Goal: Task Accomplishment & Management: Manage account settings

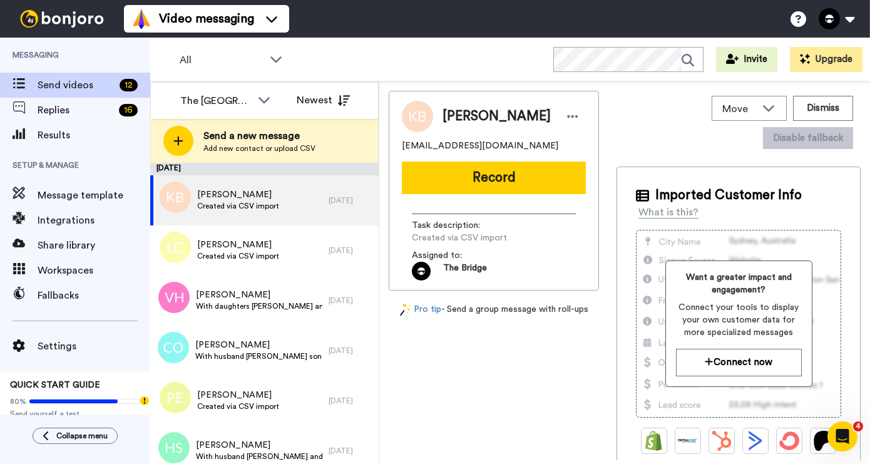
click at [279, 167] on div "September 10" at bounding box center [264, 169] width 229 height 13
click at [64, 349] on span "Settings" at bounding box center [94, 346] width 113 height 15
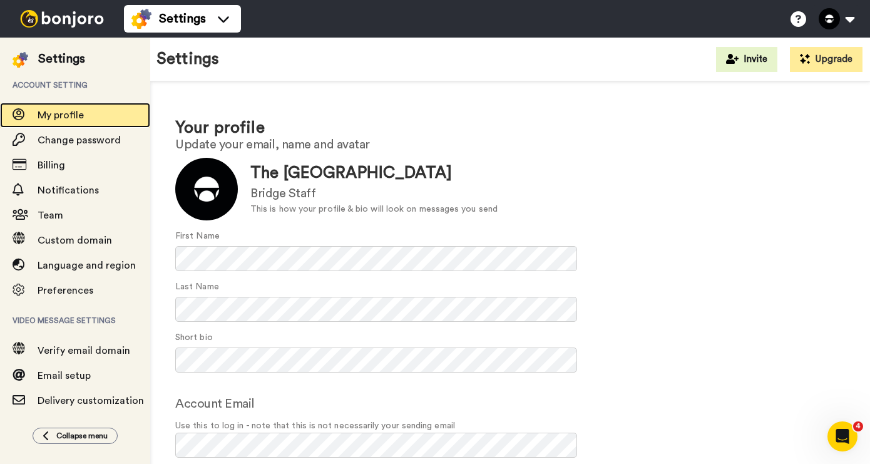
click at [87, 118] on span "My profile" at bounding box center [94, 115] width 113 height 15
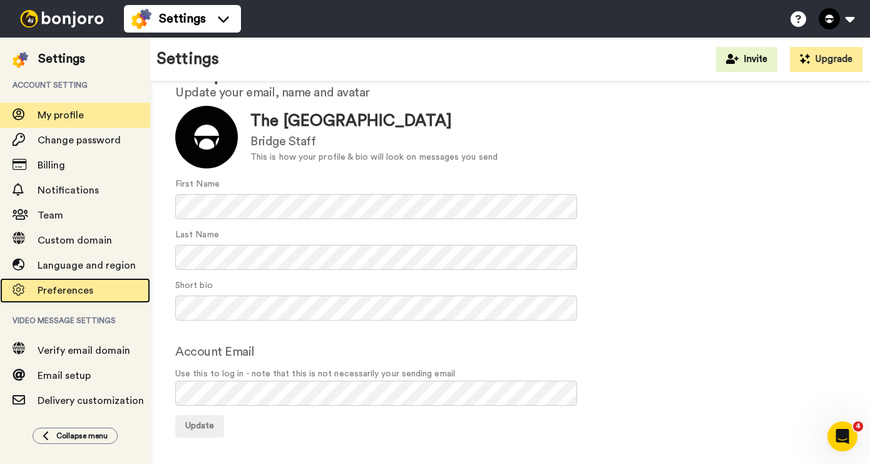
click at [111, 293] on span "Preferences" at bounding box center [94, 290] width 113 height 15
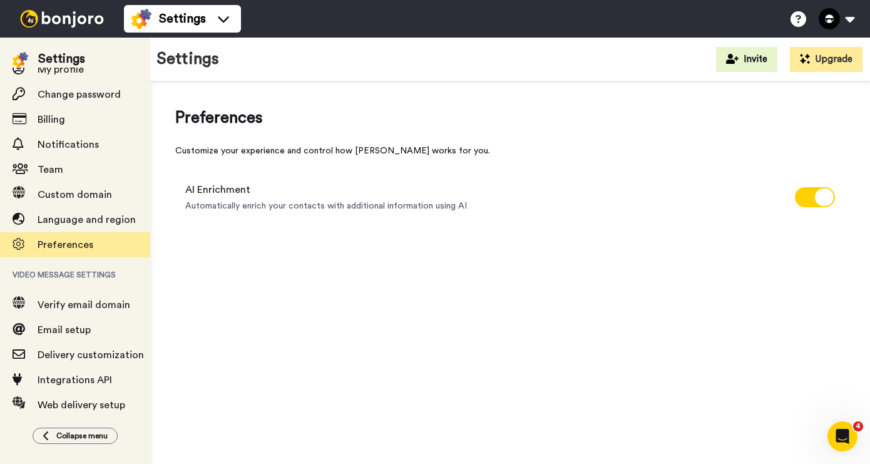
scroll to position [83, 0]
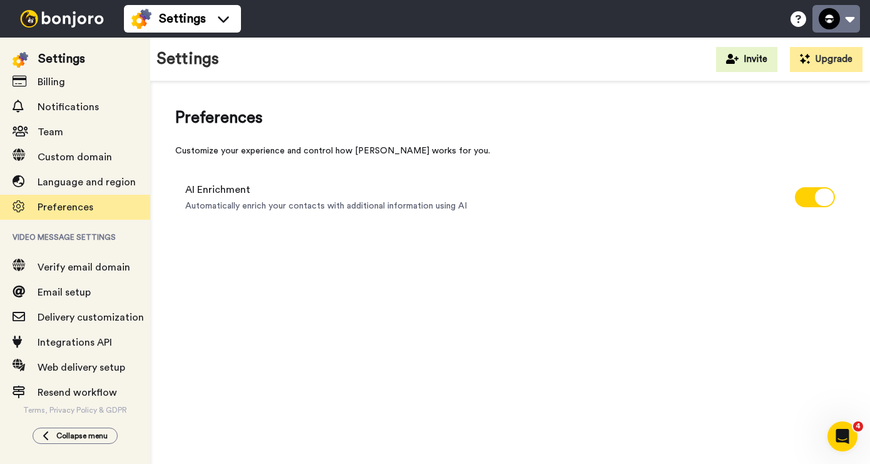
click at [848, 16] on button at bounding box center [837, 19] width 48 height 28
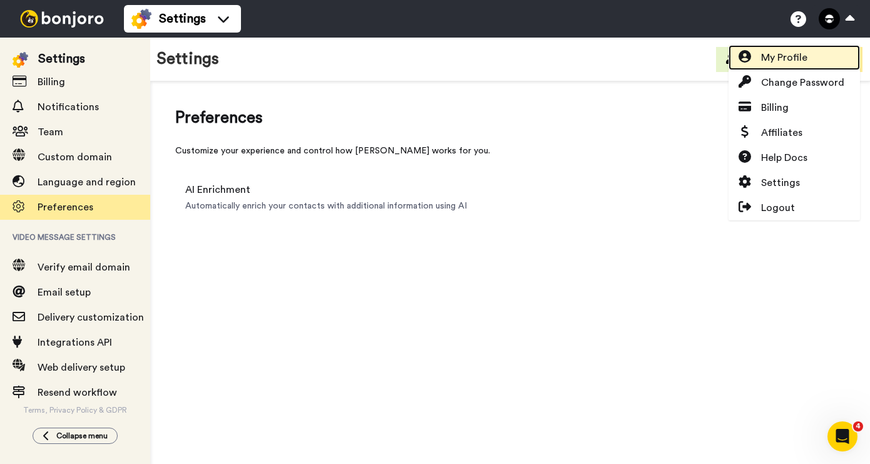
click at [813, 59] on link "My Profile" at bounding box center [794, 57] width 131 height 25
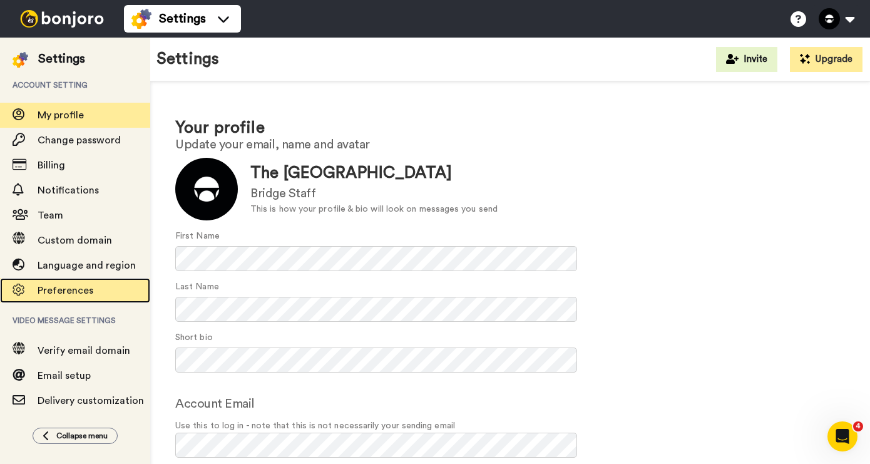
click at [71, 292] on span "Preferences" at bounding box center [66, 291] width 56 height 10
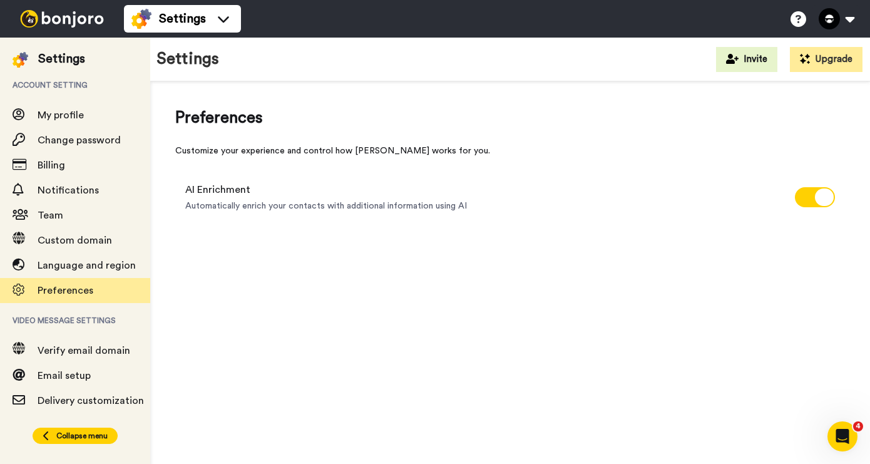
click at [75, 435] on span "Collapse menu" at bounding box center [81, 436] width 51 height 10
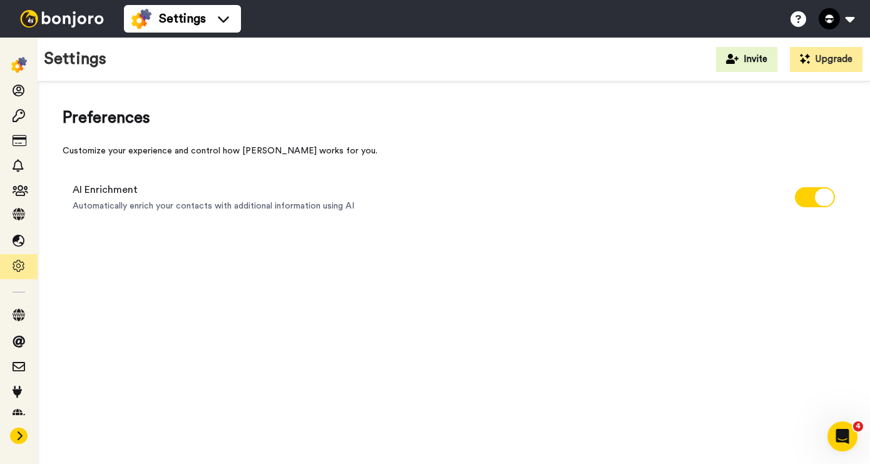
click at [20, 436] on icon at bounding box center [20, 436] width 8 height 10
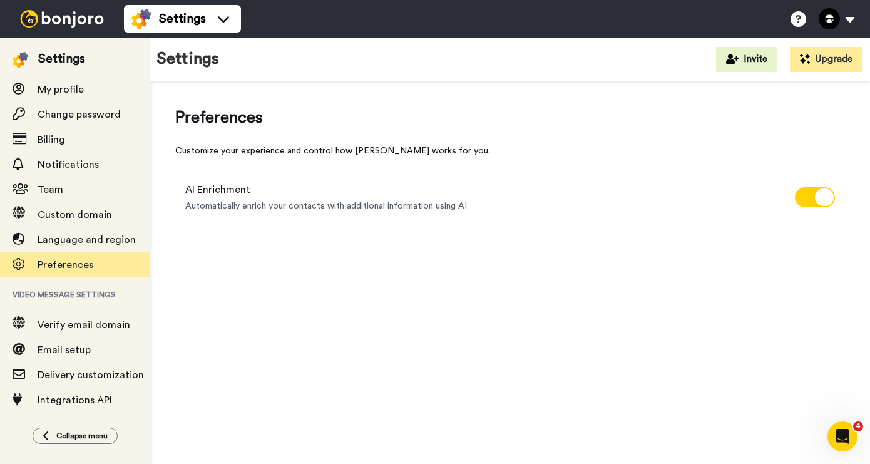
scroll to position [83, 0]
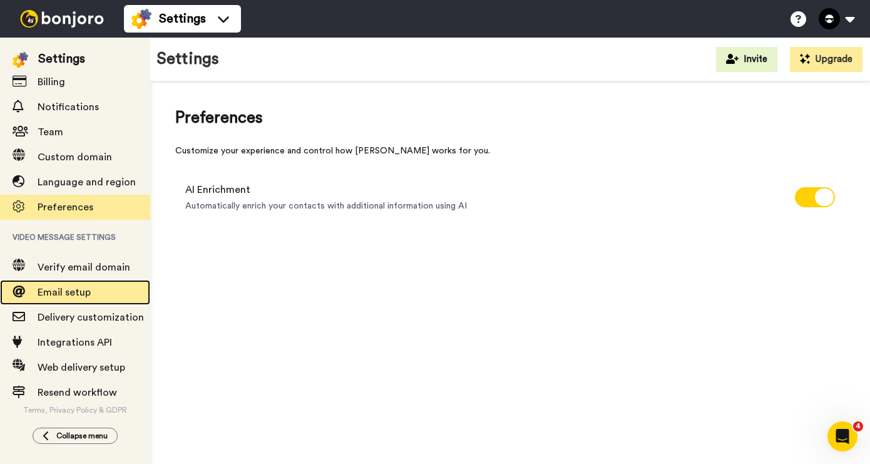
click at [114, 296] on span "Email setup" at bounding box center [94, 292] width 113 height 15
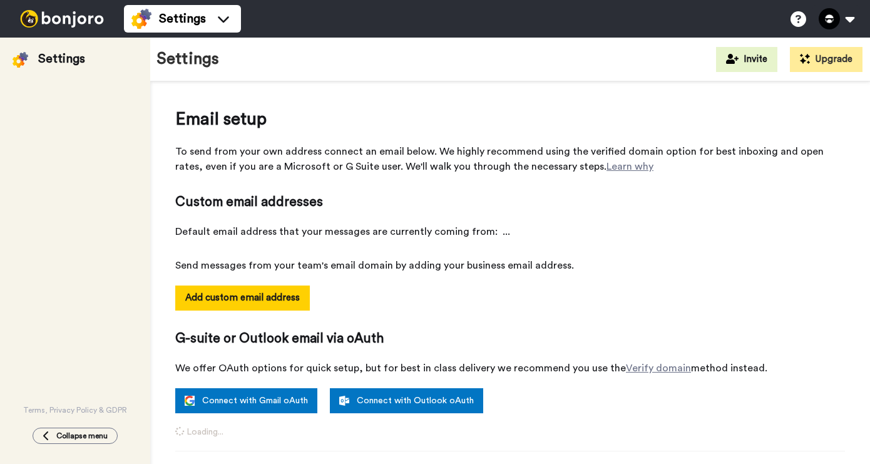
select select "160275"
select select "154561"
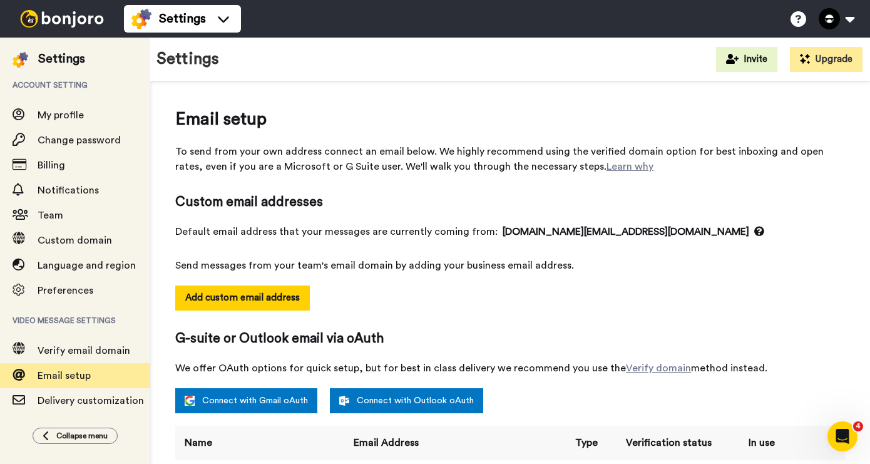
click at [165, 118] on div "Email setup To send from your own address connect an email below. We highly rec…" at bounding box center [510, 458] width 720 height 755
click at [163, 115] on div "Email setup To send from your own address connect an email below. We highly rec…" at bounding box center [510, 458] width 720 height 755
click at [43, 120] on span "My profile" at bounding box center [61, 115] width 46 height 10
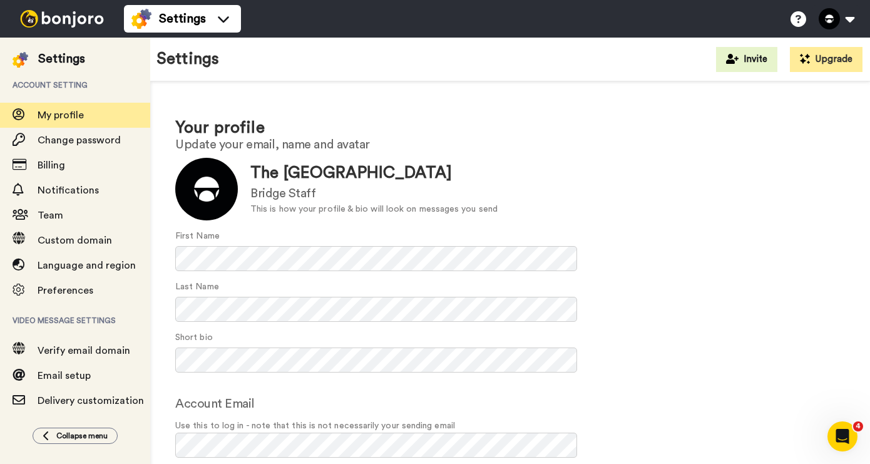
click at [174, 106] on div "Your profile Update your email, name and avatar Update The Bridge Church Bridge…" at bounding box center [510, 302] width 720 height 443
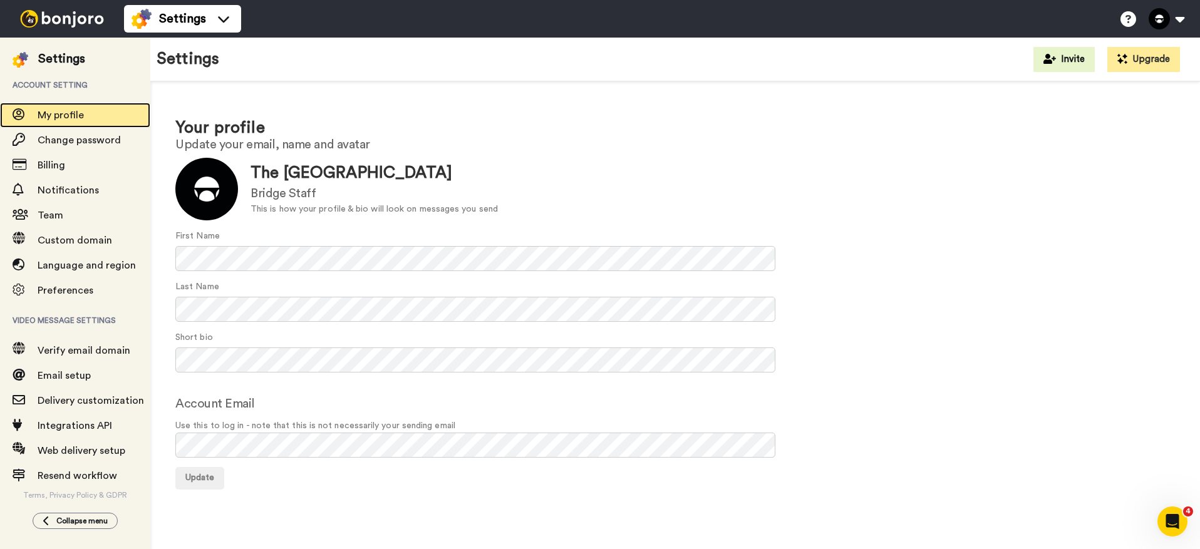
click at [51, 115] on span "My profile" at bounding box center [61, 115] width 46 height 10
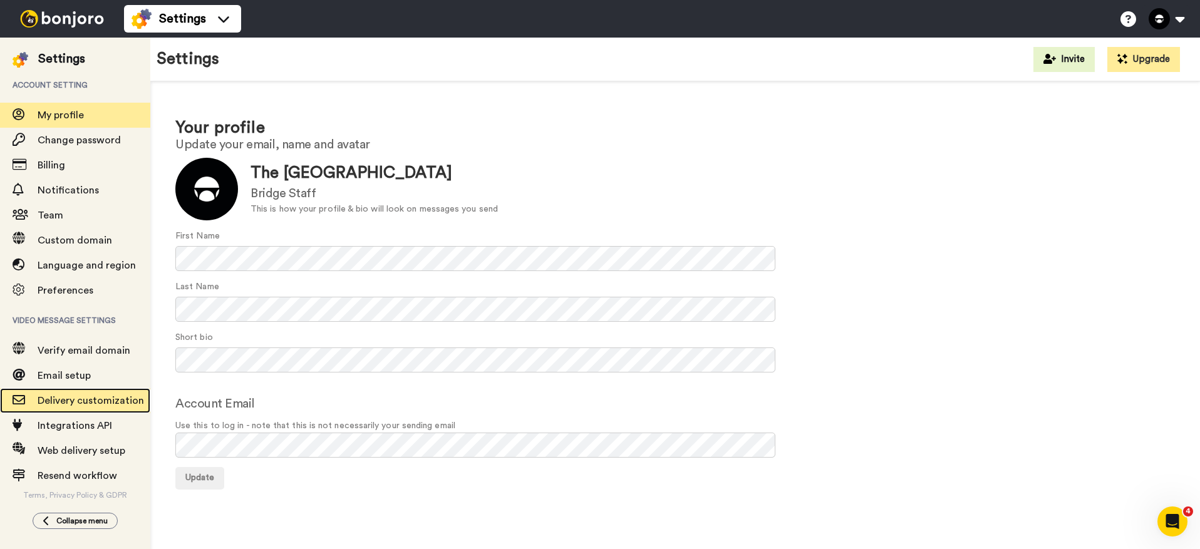
click at [56, 404] on span "Delivery customization" at bounding box center [91, 401] width 106 height 10
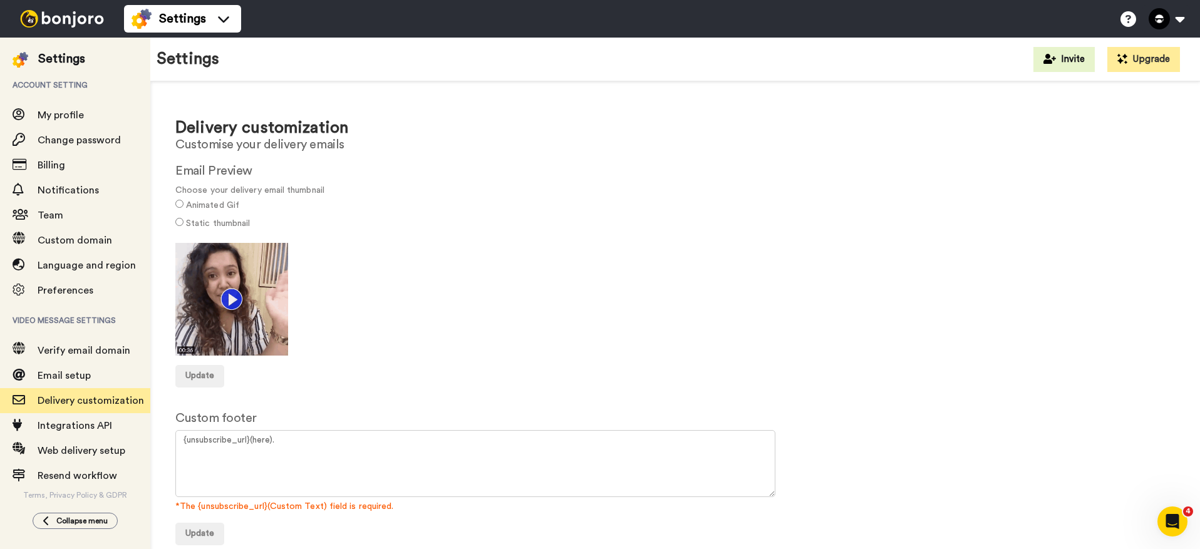
click at [37, 21] on img at bounding box center [62, 19] width 94 height 18
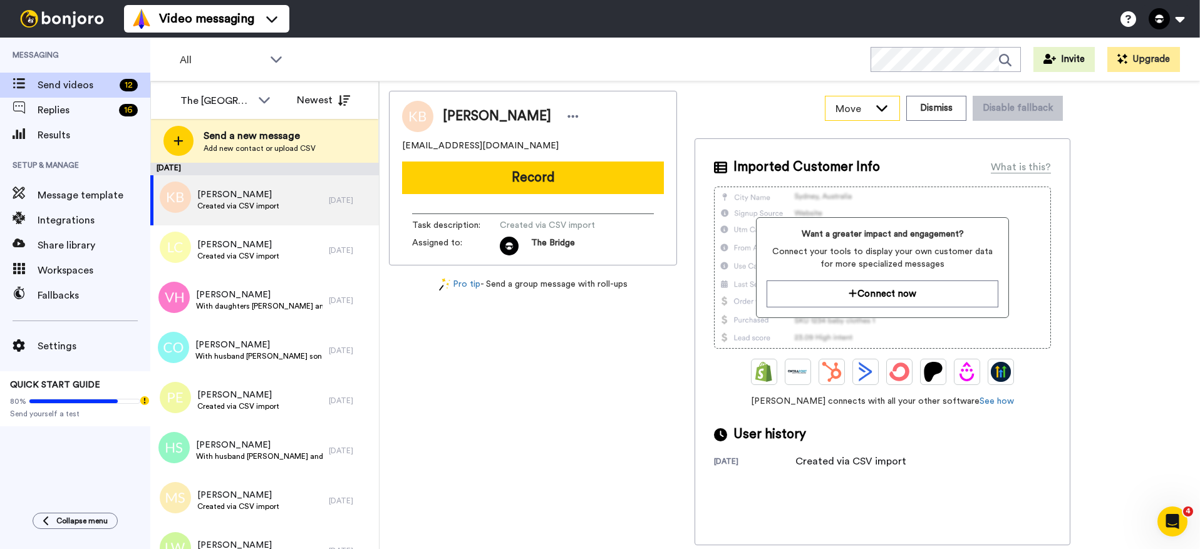
click at [882, 110] on icon at bounding box center [881, 107] width 15 height 13
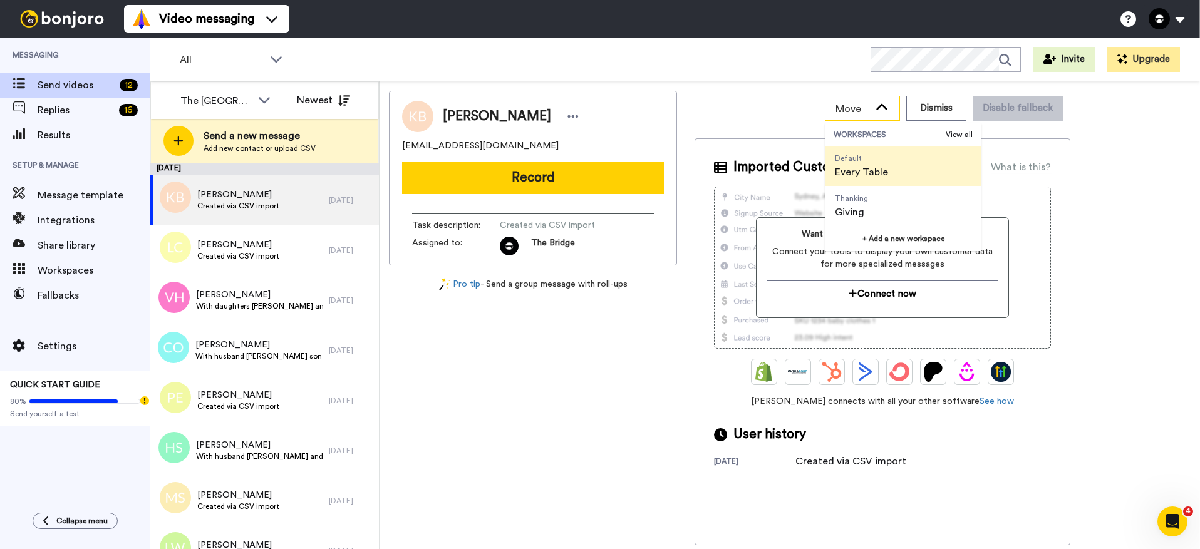
click at [882, 110] on icon at bounding box center [881, 107] width 15 height 13
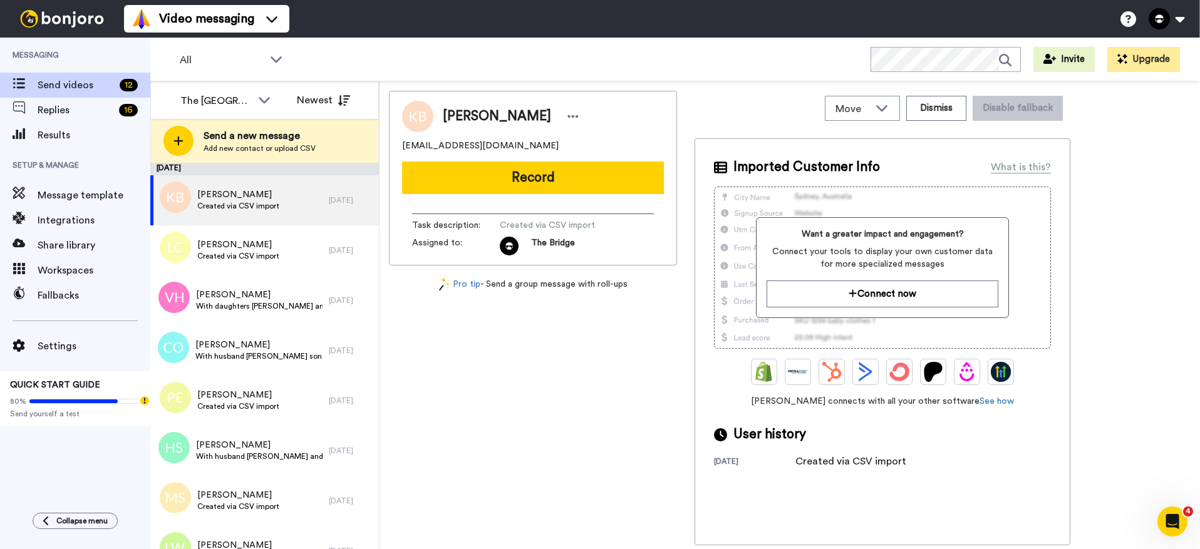
click at [738, 436] on span "User history" at bounding box center [769, 434] width 73 height 19
click at [739, 460] on div "30 days ago" at bounding box center [754, 462] width 81 height 13
click at [718, 438] on icon at bounding box center [720, 434] width 13 height 13
click at [229, 98] on div "The [GEOGRAPHIC_DATA]" at bounding box center [215, 100] width 71 height 15
click at [232, 98] on div "The [GEOGRAPHIC_DATA]" at bounding box center [215, 100] width 71 height 15
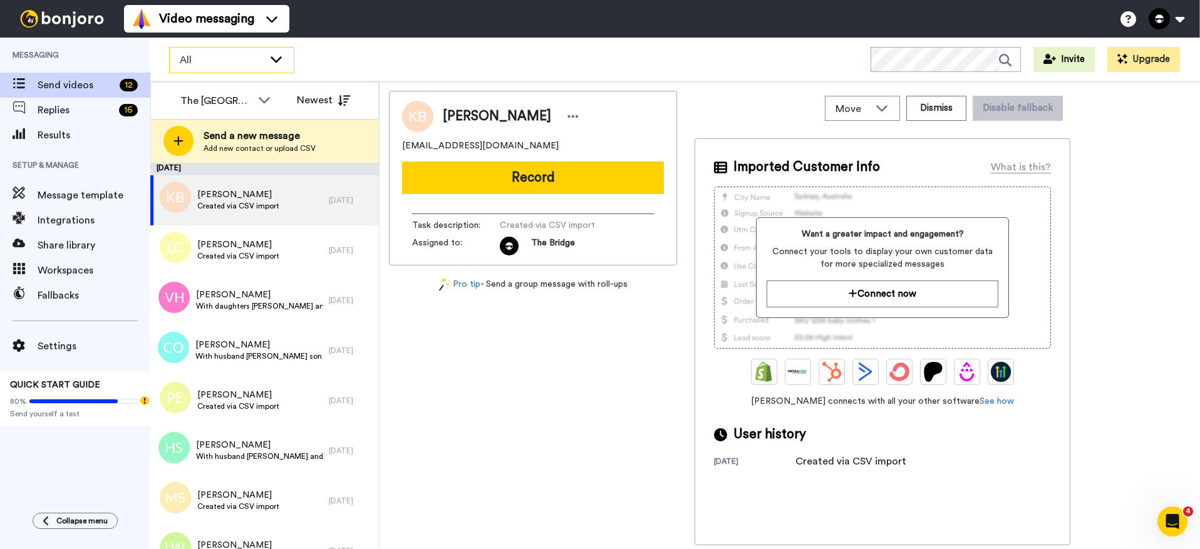
click at [255, 57] on span "All" at bounding box center [222, 60] width 84 height 15
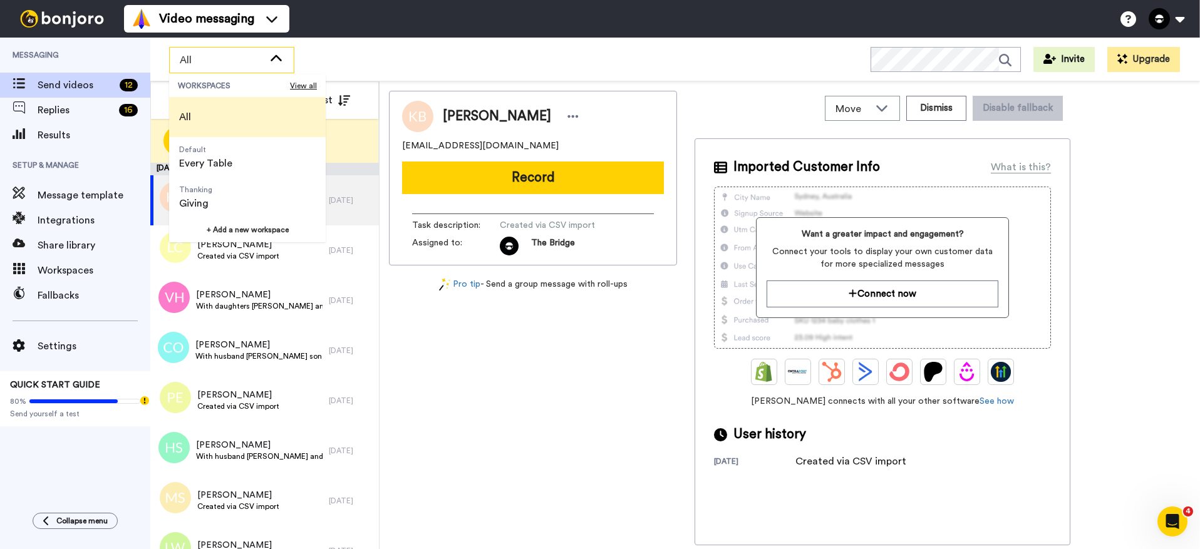
click at [257, 61] on span "All" at bounding box center [222, 60] width 84 height 15
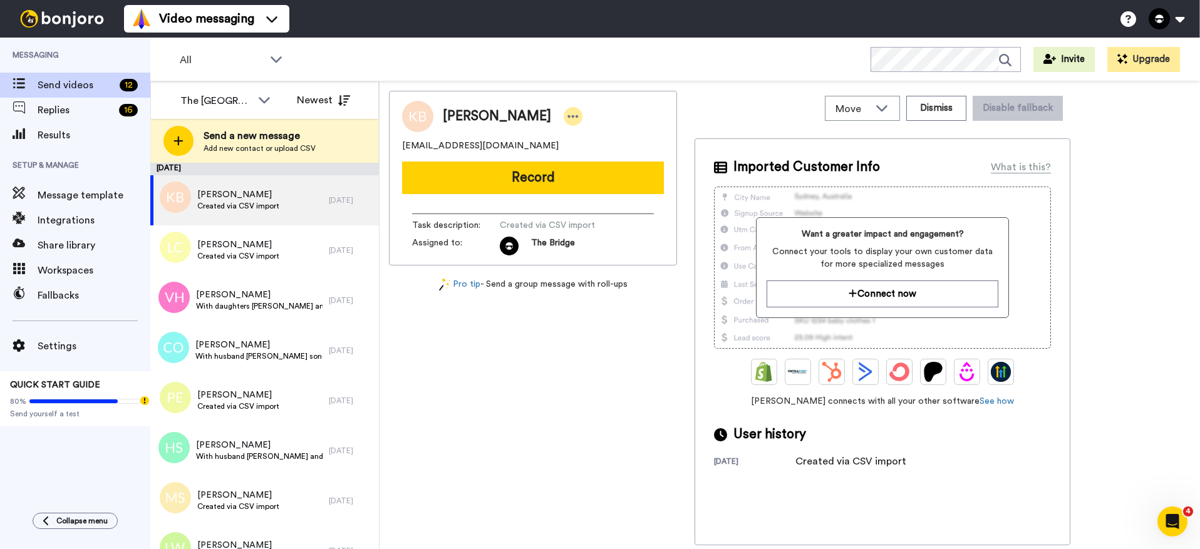
click at [564, 109] on div at bounding box center [573, 116] width 19 height 19
click at [582, 108] on div "Kelly Brown" at bounding box center [533, 116] width 262 height 31
click at [750, 111] on div "Move WORKSPACES View all Default Every Table Thanking Giving + Add a new worksp…" at bounding box center [882, 108] width 376 height 35
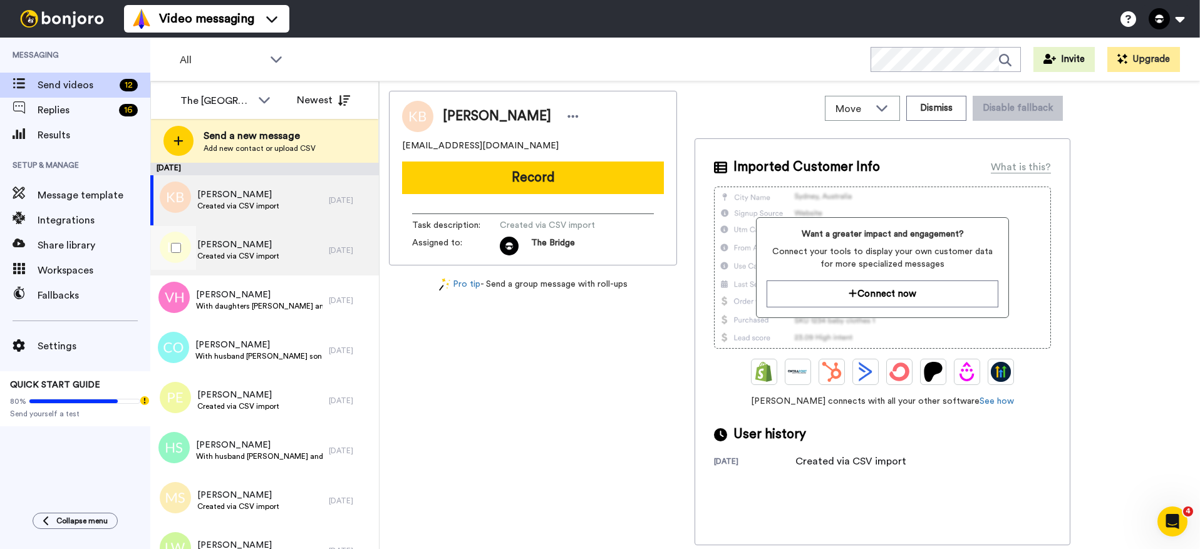
click at [227, 247] on span "Laura Chambers" at bounding box center [238, 245] width 82 height 13
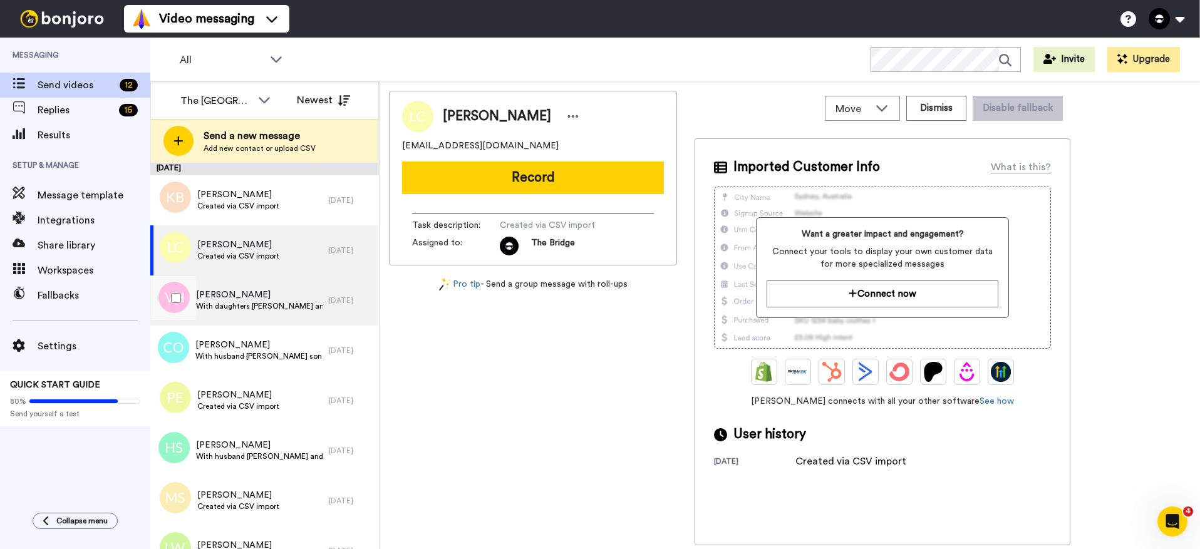
click at [233, 294] on span "Victoria Hendricks" at bounding box center [259, 295] width 126 height 13
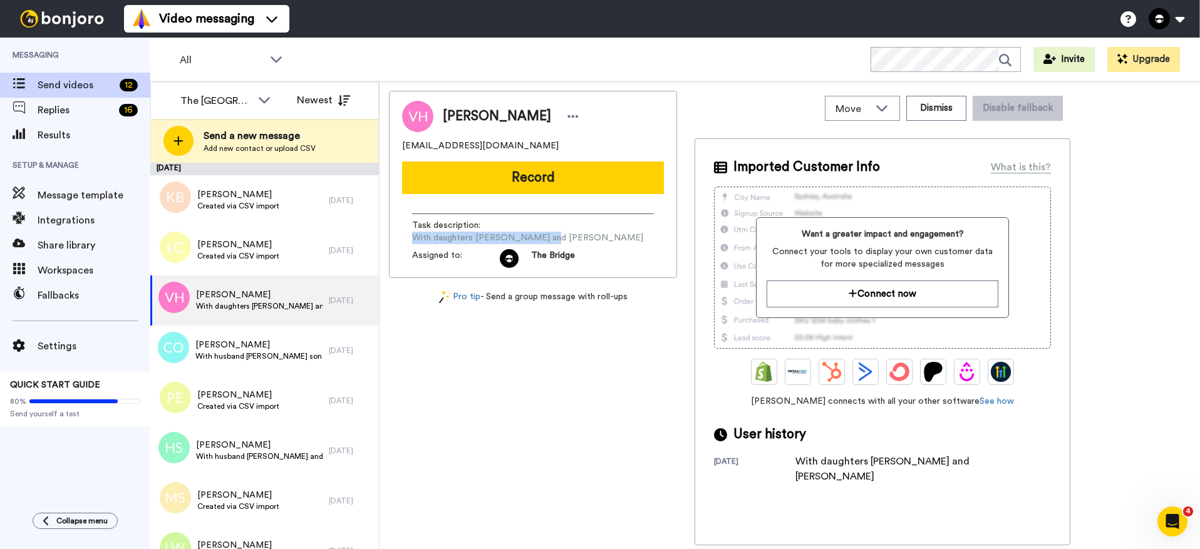
drag, startPoint x: 502, startPoint y: 226, endPoint x: 645, endPoint y: 230, distance: 143.4
click at [645, 230] on div "Task description : With daughters Lexie and Lizzie" at bounding box center [533, 231] width 242 height 25
click at [644, 227] on div "Task description : With daughters Lexie and Lizzie" at bounding box center [533, 231] width 242 height 25
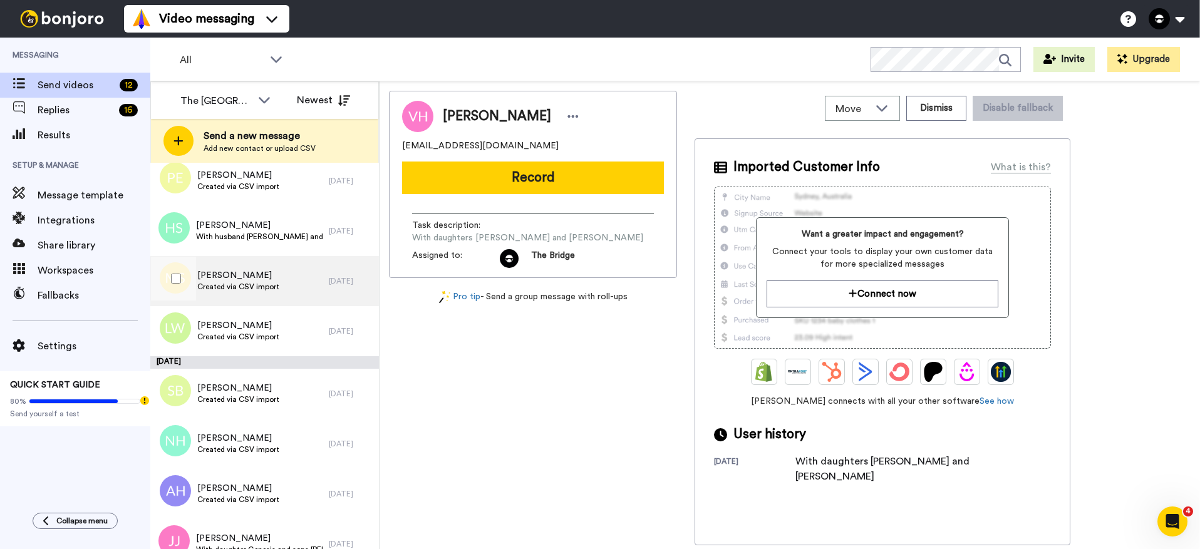
scroll to position [240, 0]
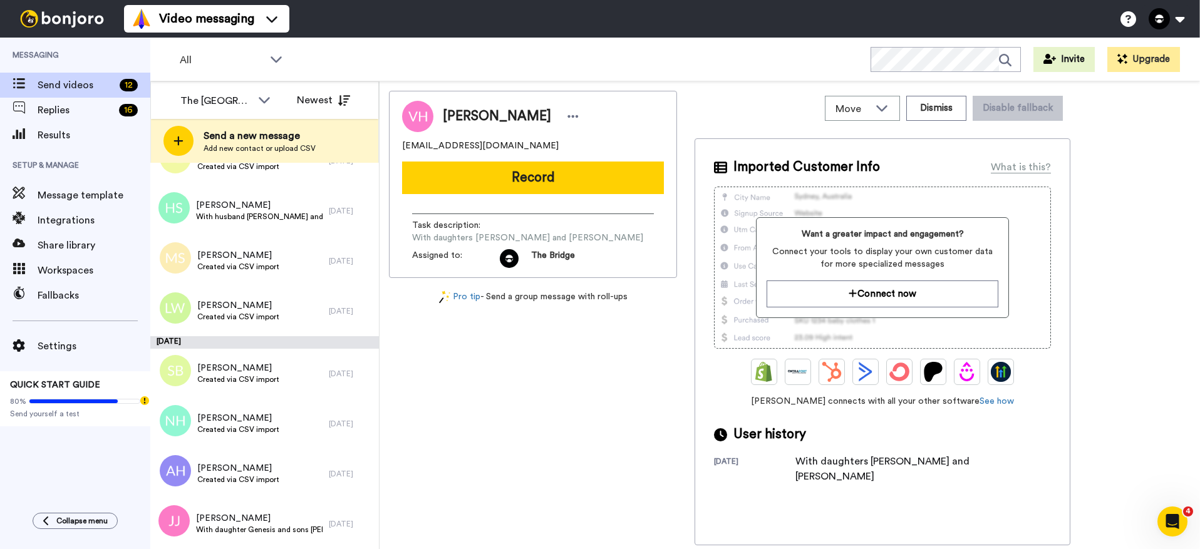
click at [371, 62] on div "All WORKSPACES View all All Default Every Table Thanking Giving + Add a new wor…" at bounding box center [674, 60] width 1049 height 44
